Goal: Information Seeking & Learning: Learn about a topic

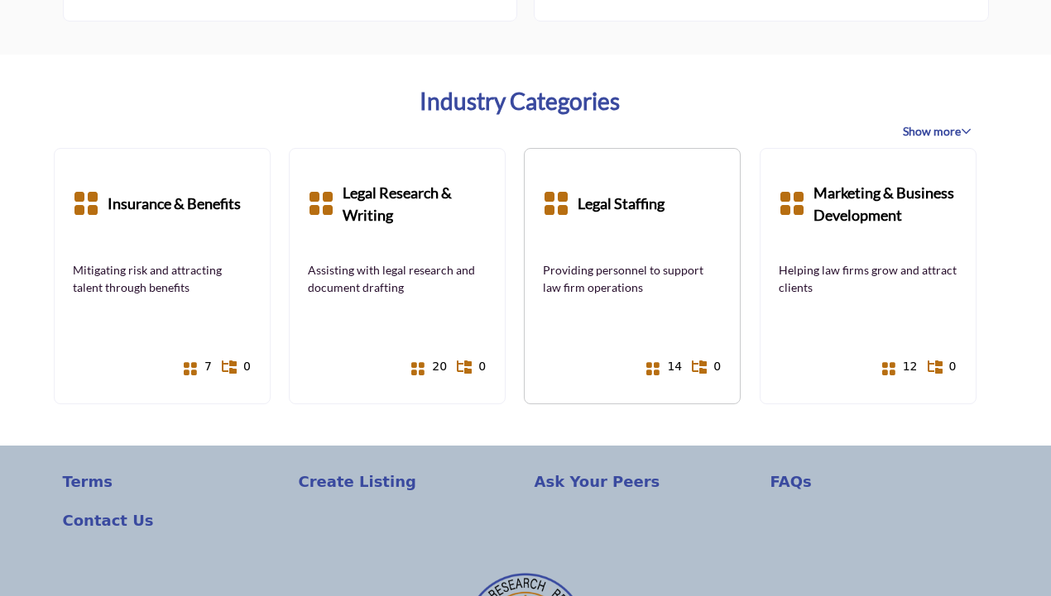
scroll to position [1229, 0]
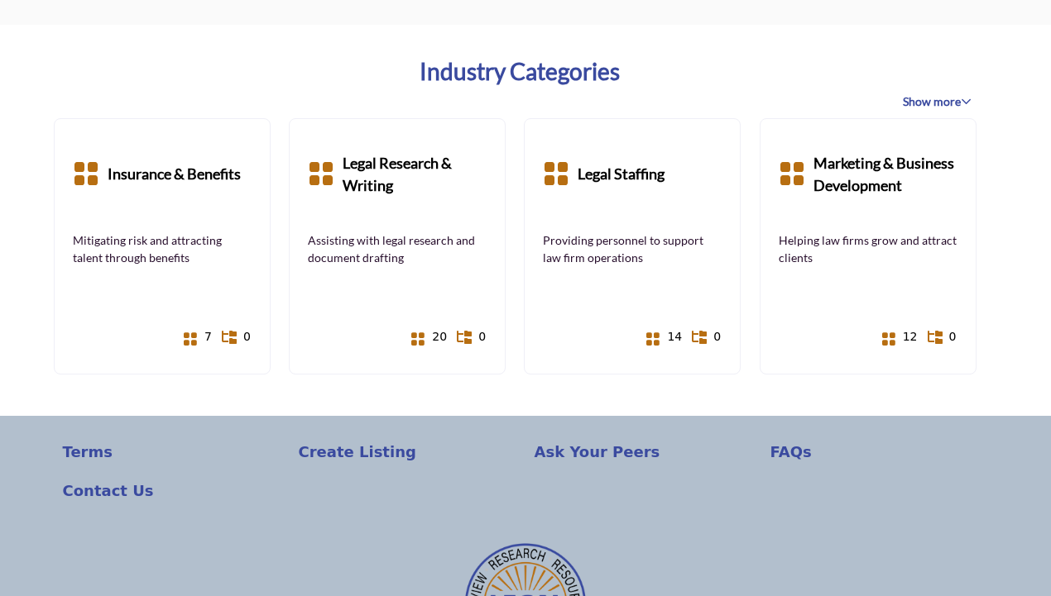
click at [909, 108] on span "Show more" at bounding box center [937, 101] width 69 height 17
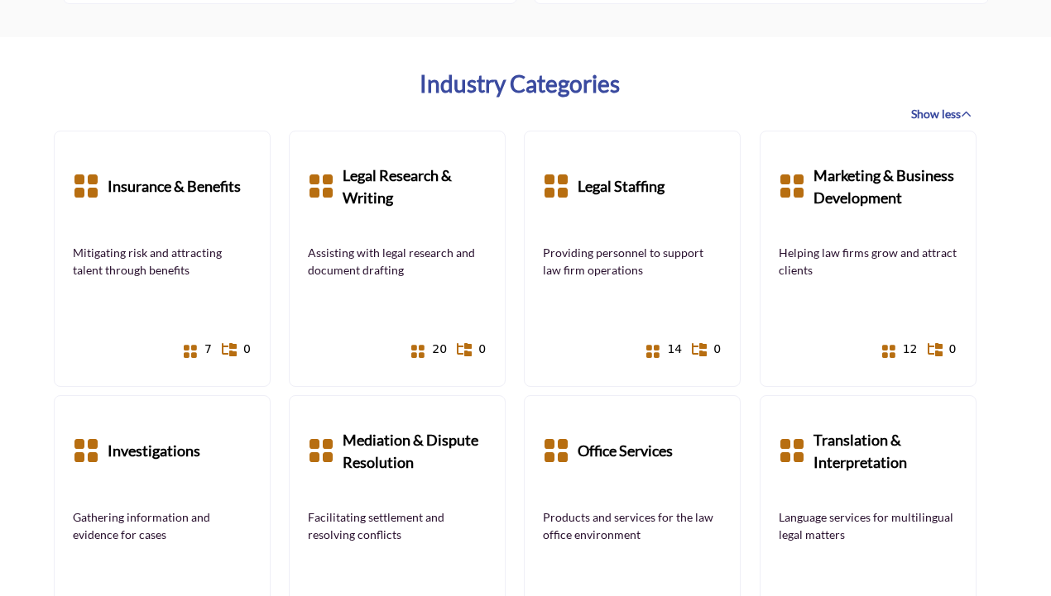
scroll to position [1209, 0]
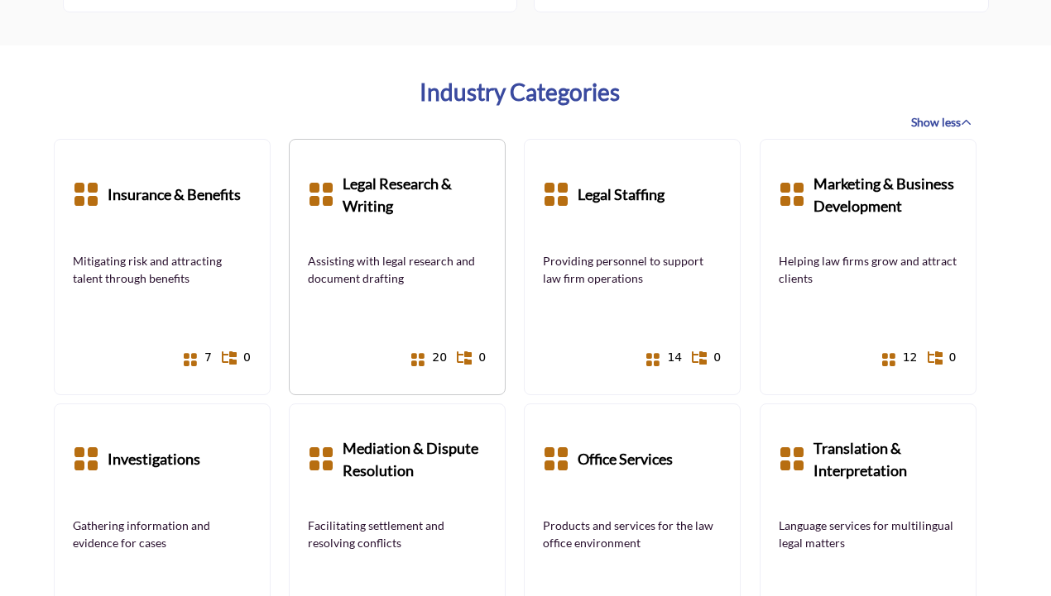
click at [419, 358] on icon at bounding box center [417, 359] width 15 height 15
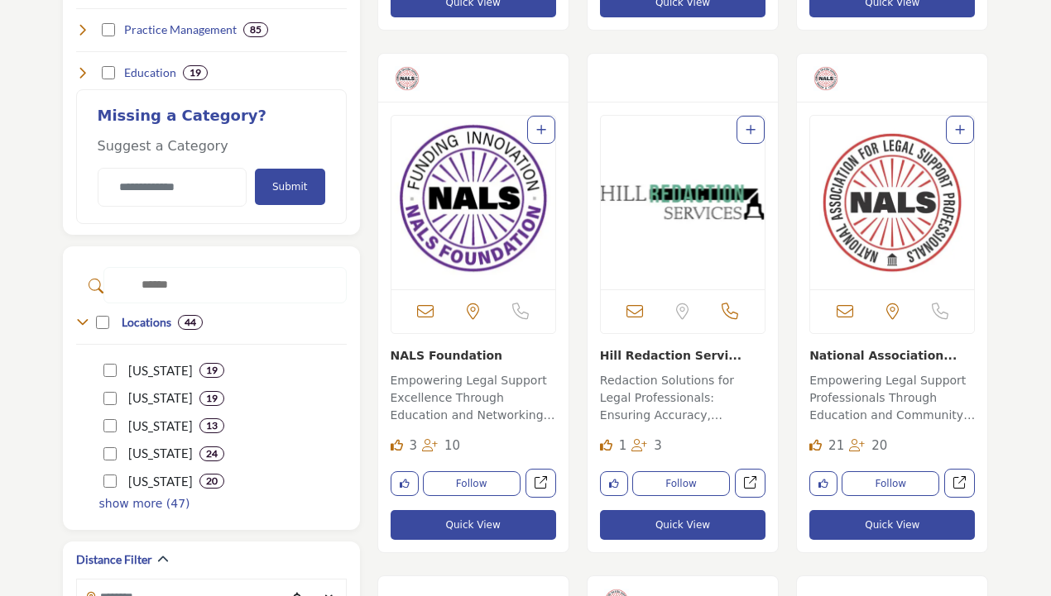
scroll to position [952, 0]
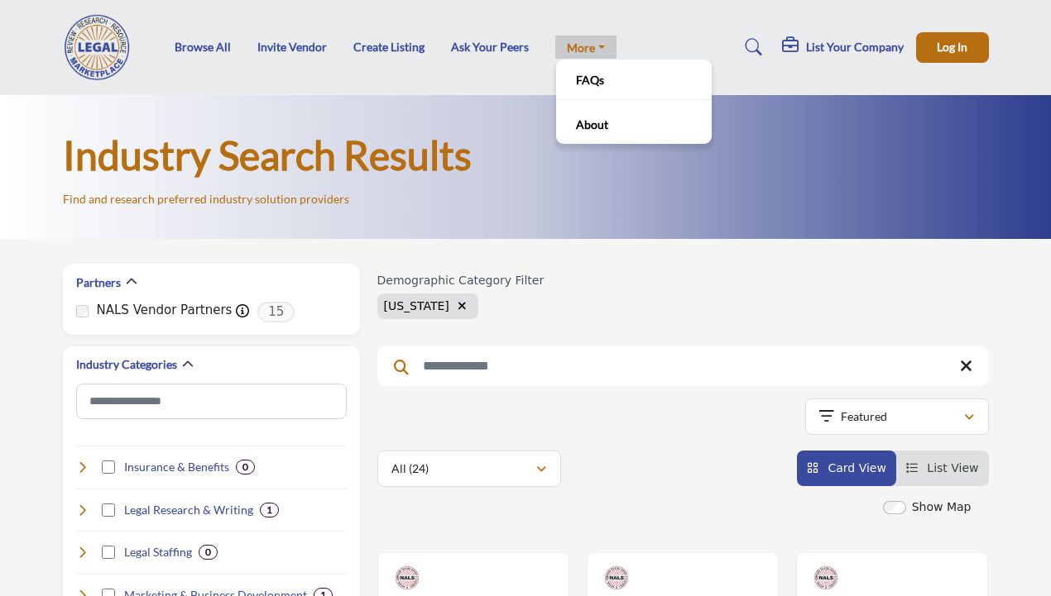
click at [599, 52] on link "More" at bounding box center [585, 47] width 61 height 23
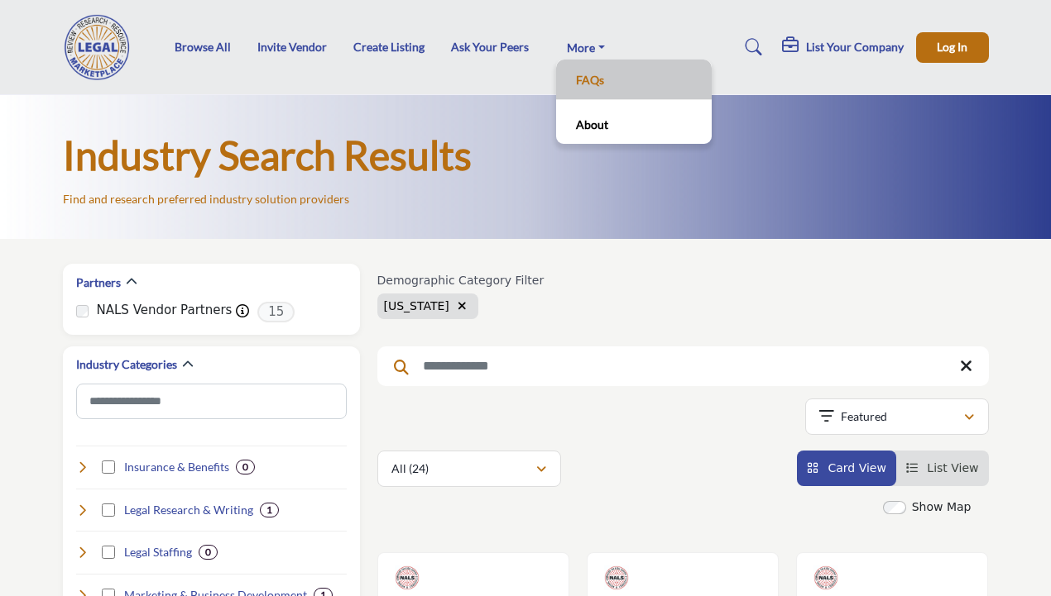
click at [584, 79] on link "FAQs" at bounding box center [633, 79] width 139 height 23
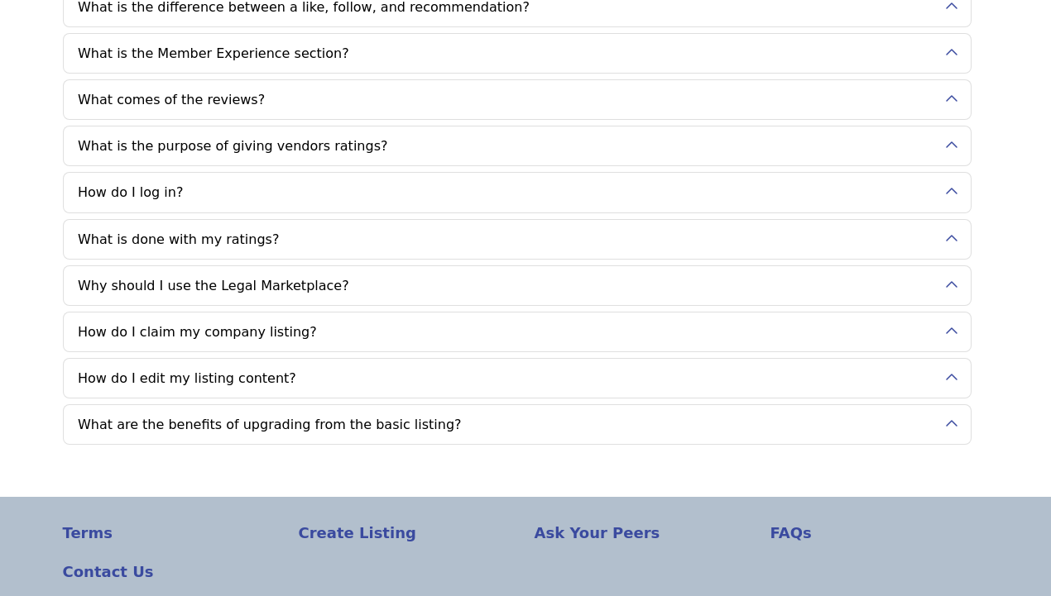
scroll to position [212, 0]
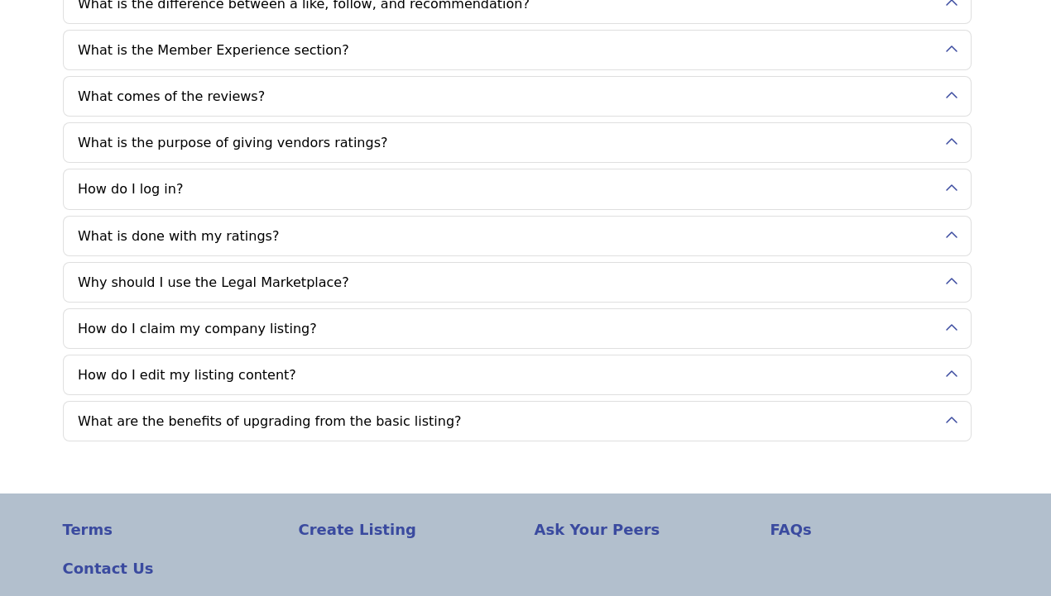
click at [530, 275] on button "Why should I use the Legal Marketplace?" at bounding box center [504, 282] width 881 height 39
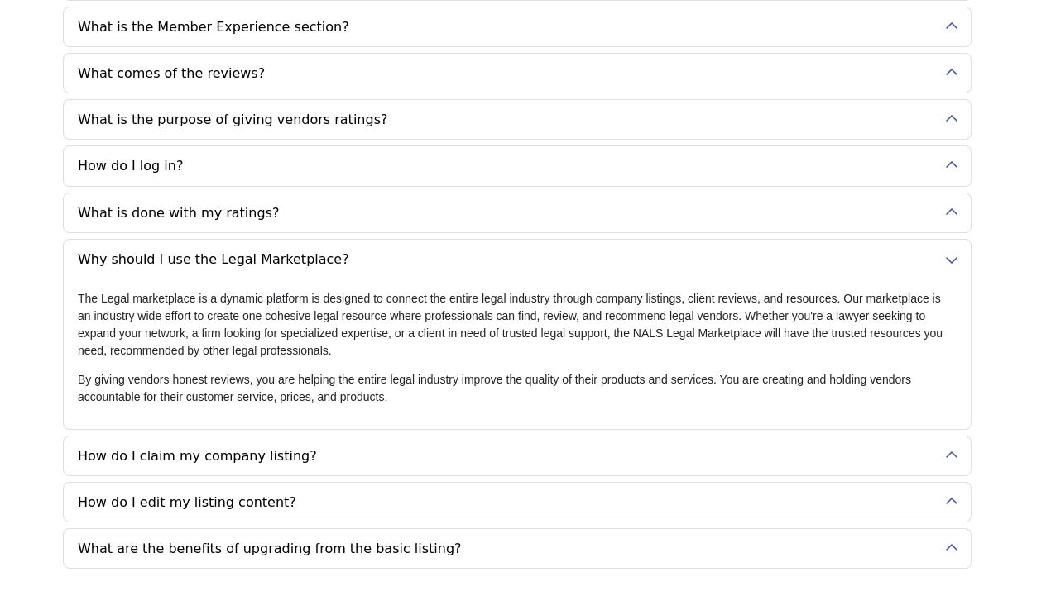
scroll to position [0, 0]
